Goal: Information Seeking & Learning: Learn about a topic

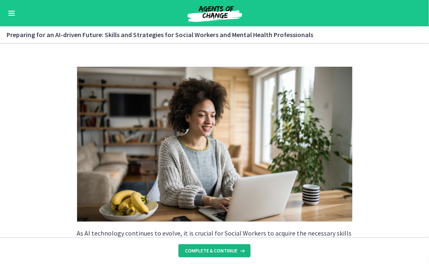
scroll to position [369, 0]
click at [200, 247] on button "Complete & continue" at bounding box center [215, 250] width 72 height 13
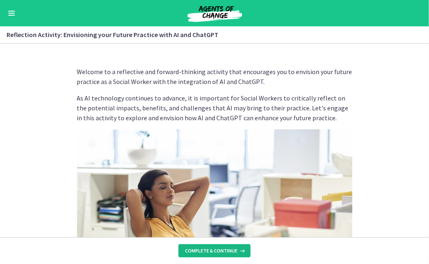
click at [200, 247] on button "Complete & continue" at bounding box center [215, 250] width 72 height 13
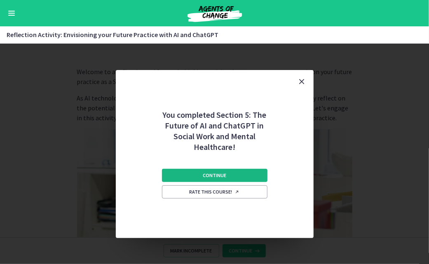
click at [201, 172] on button "Continue" at bounding box center [215, 175] width 106 height 13
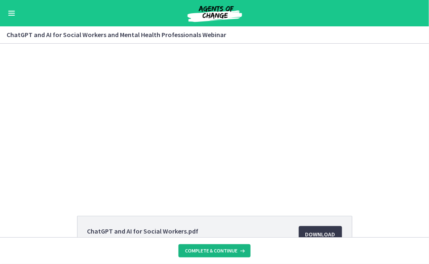
click at [205, 253] on span "Complete & continue" at bounding box center [211, 251] width 52 height 7
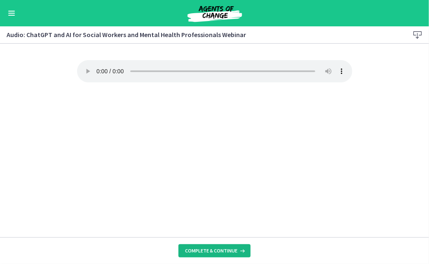
click at [193, 254] on span "Complete & continue" at bounding box center [211, 251] width 52 height 7
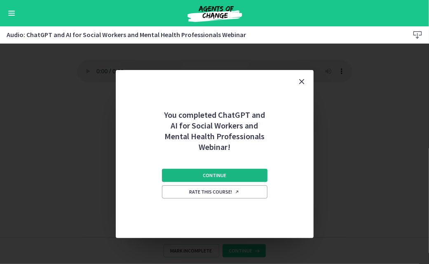
drag, startPoint x: 211, startPoint y: 165, endPoint x: 202, endPoint y: 165, distance: 9.5
click at [202, 169] on button "Continue" at bounding box center [215, 175] width 106 height 13
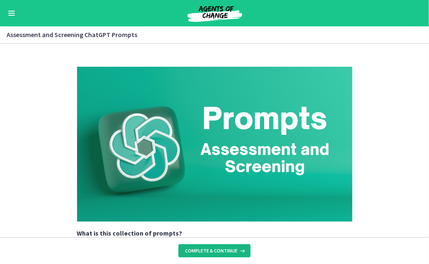
click at [207, 252] on span "Complete & continue" at bounding box center [211, 251] width 52 height 7
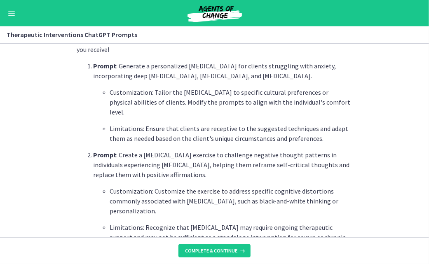
scroll to position [282, 0]
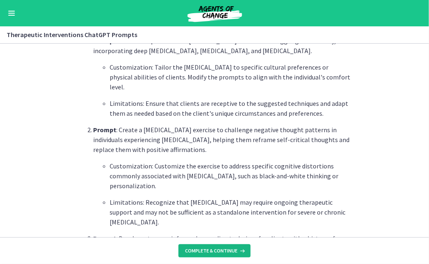
click at [206, 245] on button "Complete & continue" at bounding box center [215, 250] width 72 height 13
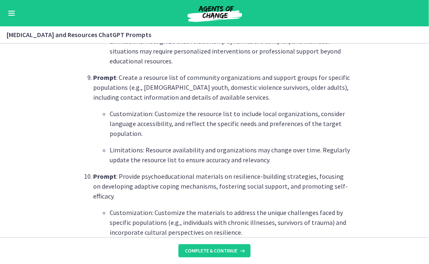
scroll to position [1191, 0]
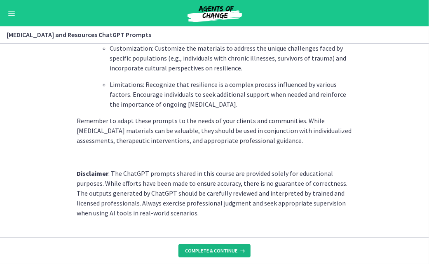
click at [207, 251] on span "Complete & continue" at bounding box center [211, 251] width 52 height 7
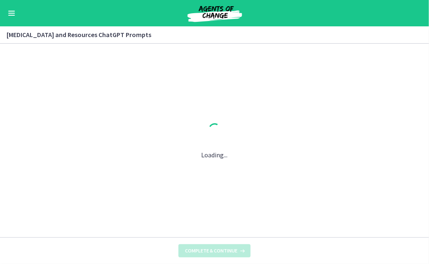
scroll to position [0, 0]
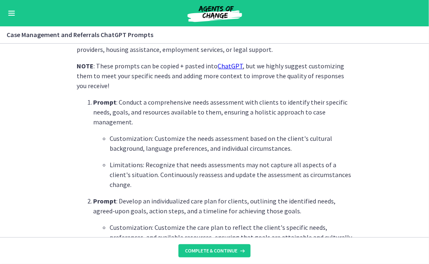
scroll to position [242, 0]
